Goal: Find specific page/section: Find specific page/section

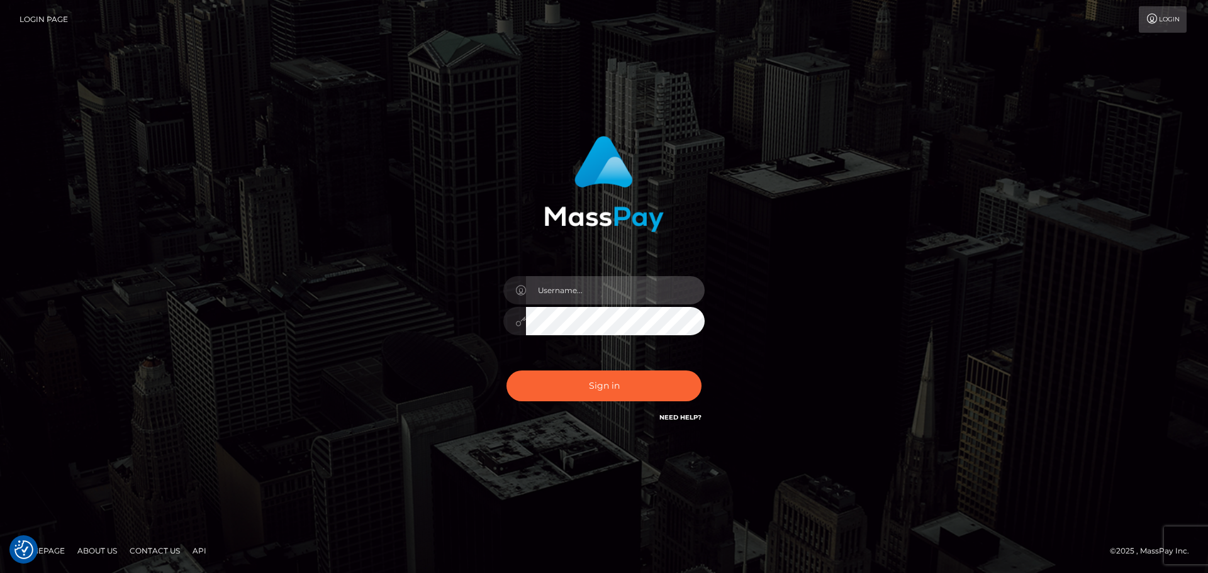
click at [654, 293] on input "text" at bounding box center [615, 290] width 179 height 28
type input "paul.billett"
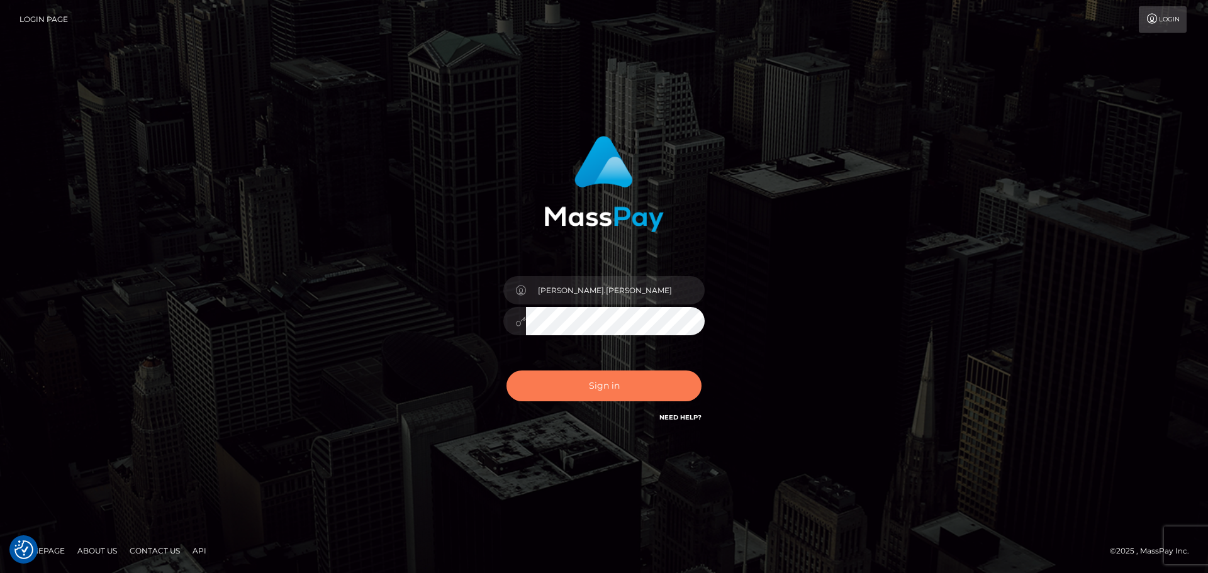
click at [607, 386] on button "Sign in" at bounding box center [603, 386] width 195 height 31
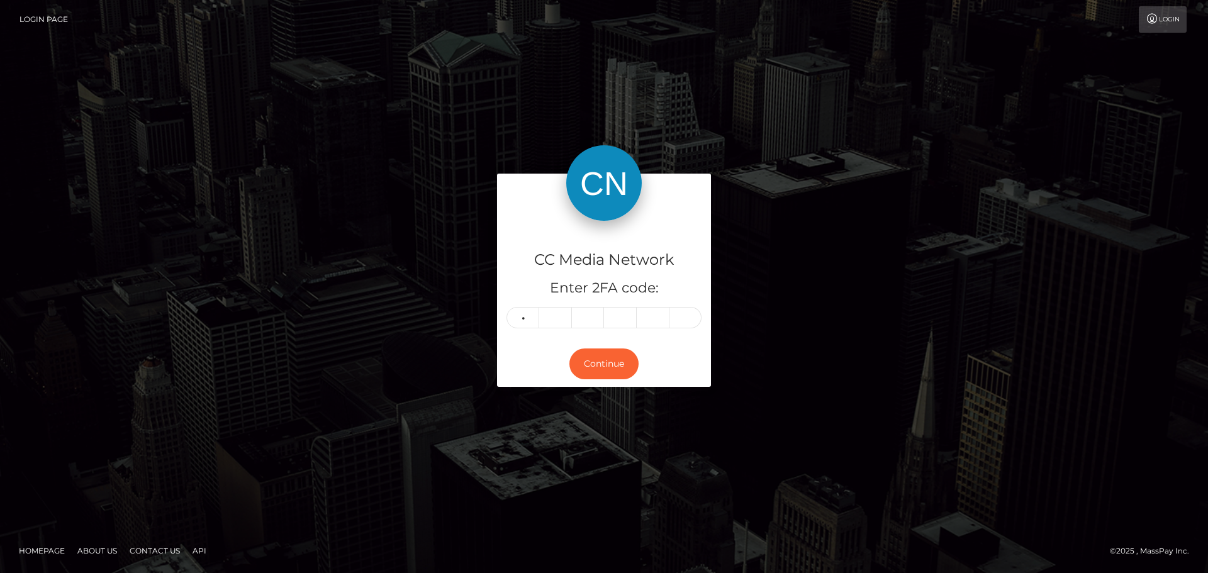
type input "6"
type input "4"
type input "9"
type input "2"
type input "6"
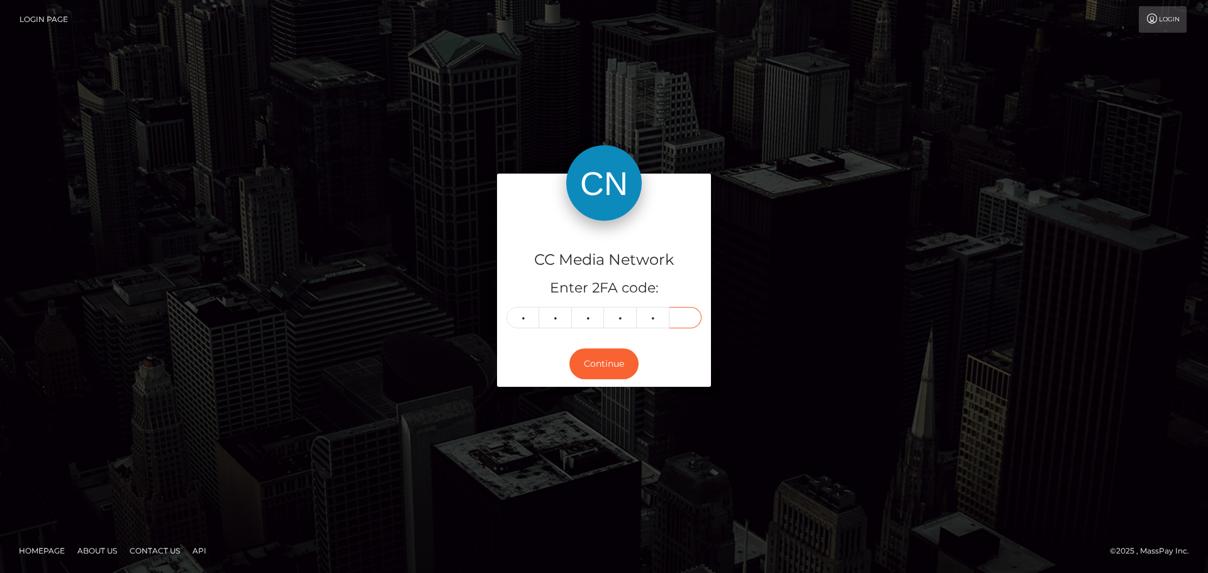
type input "0"
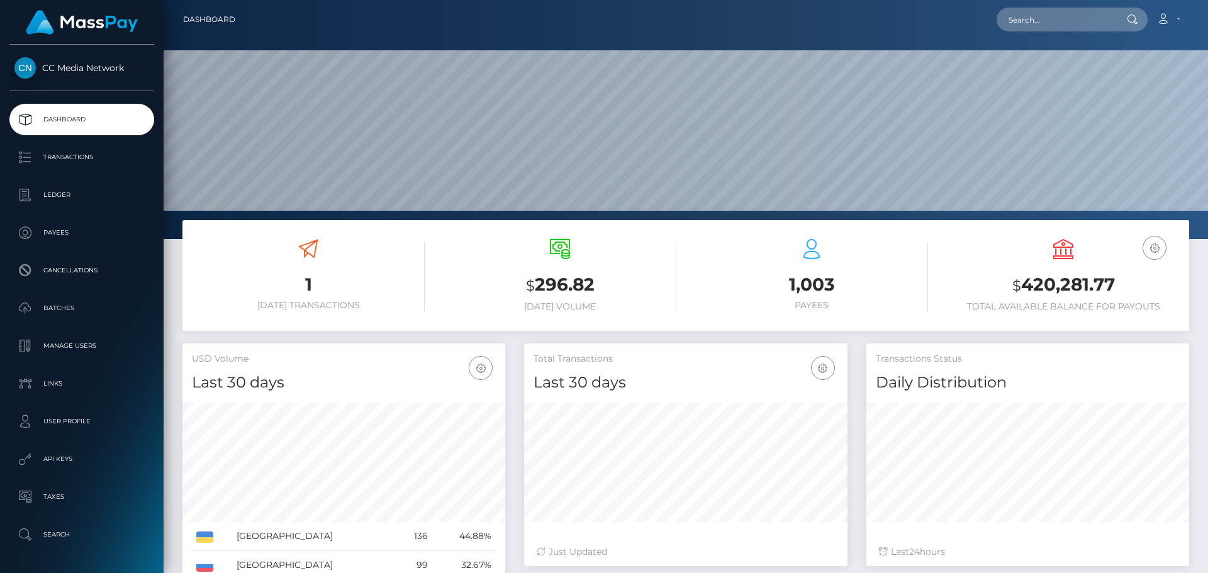
scroll to position [223, 323]
click at [1070, 20] on input "text" at bounding box center [1056, 20] width 118 height 24
paste input "yarzags@mail.ru"
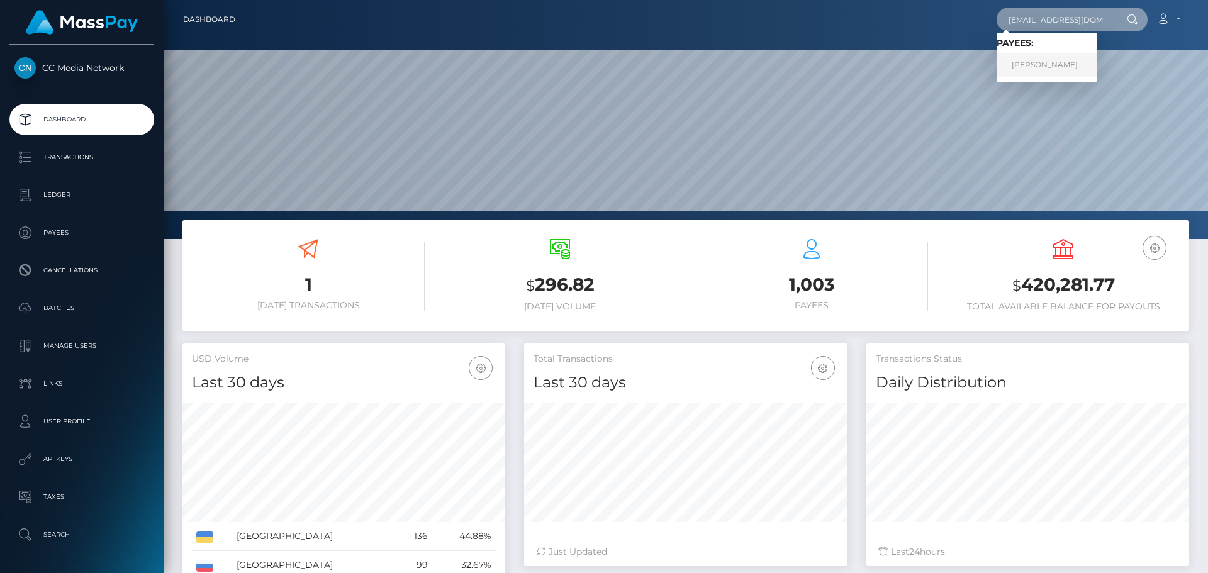
type input "yarzags@mail.ru"
click at [1067, 66] on link "Aleksandr Vladimirovich Kryuchkov" at bounding box center [1047, 64] width 101 height 23
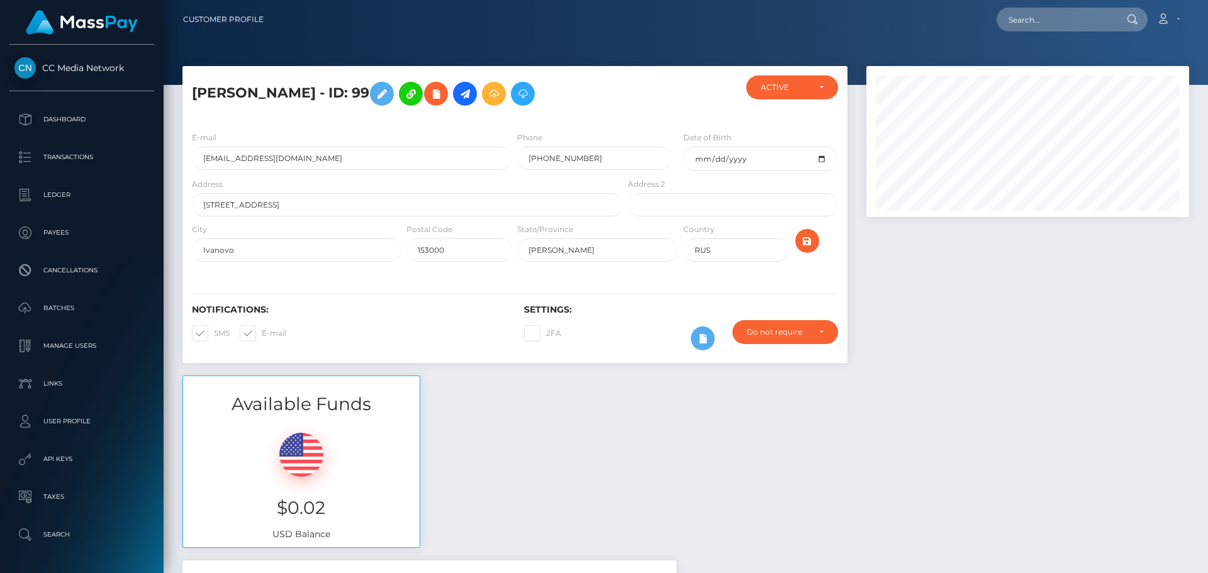
scroll to position [151, 323]
